Goal: Information Seeking & Learning: Understand process/instructions

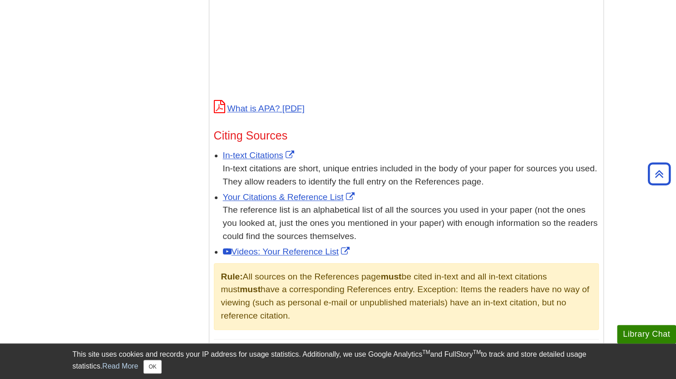
scroll to position [454, 0]
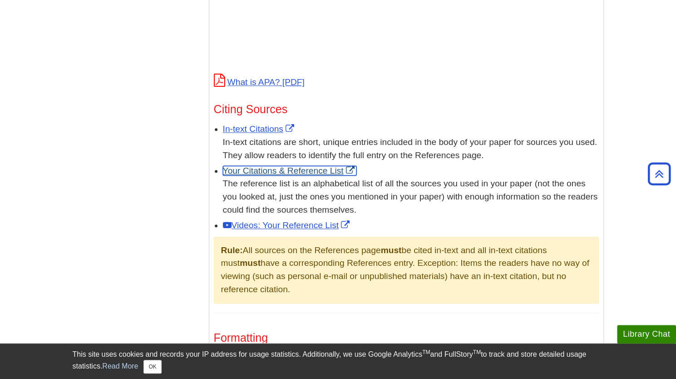
click at [274, 167] on link "Your Citations & Reference List" at bounding box center [290, 171] width 134 height 10
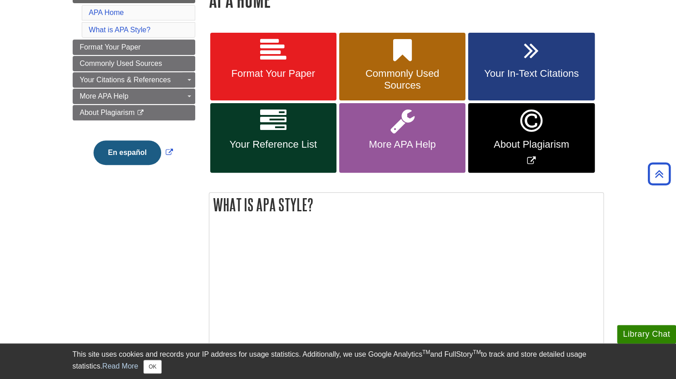
scroll to position [0, 0]
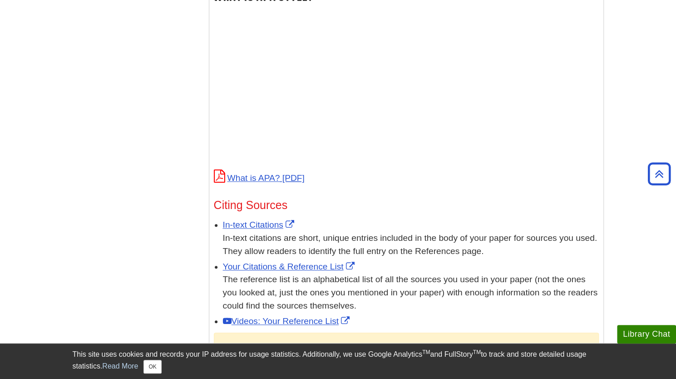
scroll to position [318, 0]
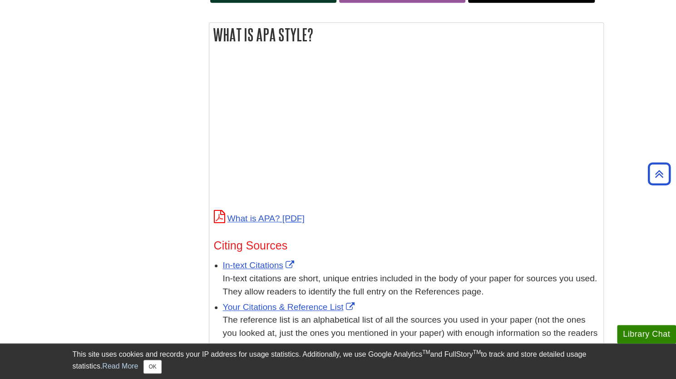
click at [550, 167] on p at bounding box center [406, 132] width 385 height 147
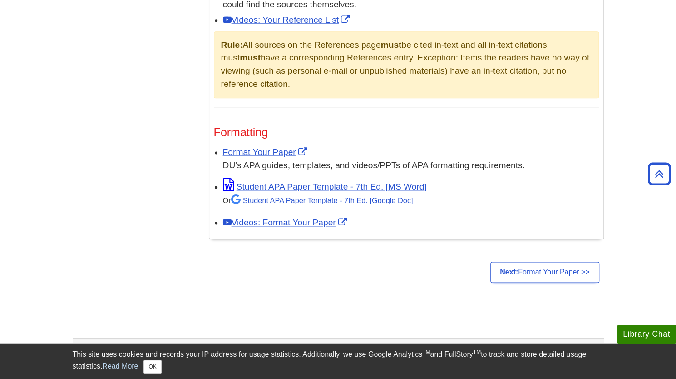
scroll to position [681, 0]
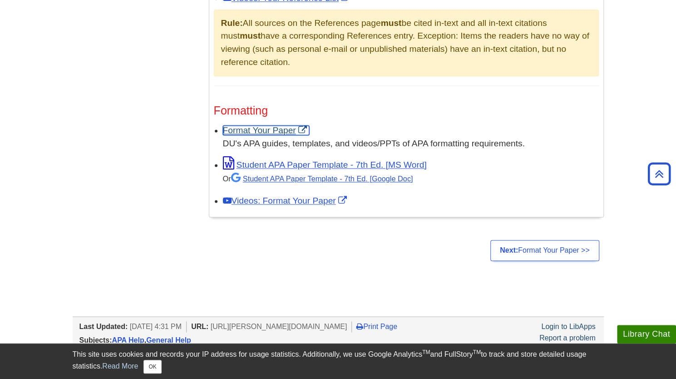
click at [256, 128] on link "Format Your Paper" at bounding box center [266, 130] width 86 height 10
